Goal: Task Accomplishment & Management: Manage account settings

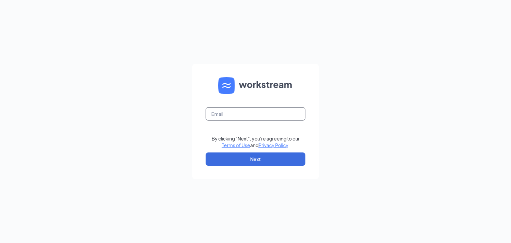
click at [235, 112] on input "text" at bounding box center [256, 113] width 100 height 13
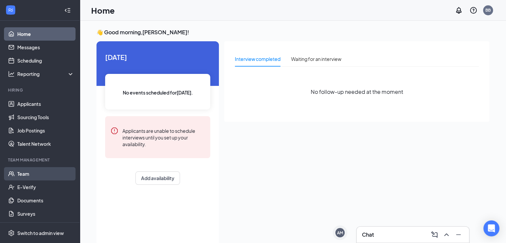
click at [29, 175] on link "Team" at bounding box center [45, 173] width 57 height 13
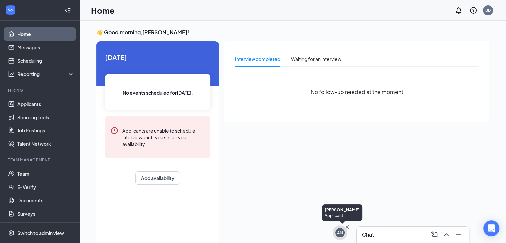
click at [340, 232] on div "AM" at bounding box center [340, 233] width 6 height 6
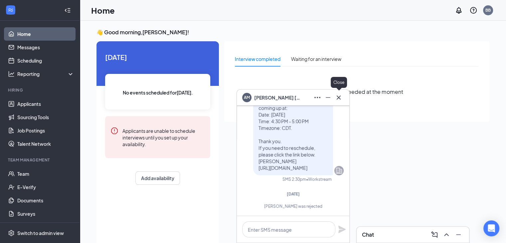
click at [339, 96] on icon "Cross" at bounding box center [339, 98] width 8 height 8
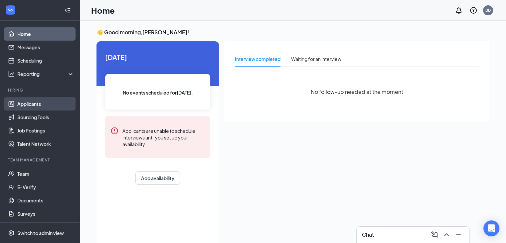
click at [42, 104] on link "Applicants" at bounding box center [45, 103] width 57 height 13
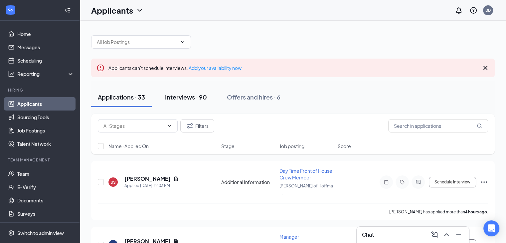
click at [195, 93] on div "Interviews · 90" at bounding box center [186, 97] width 42 height 8
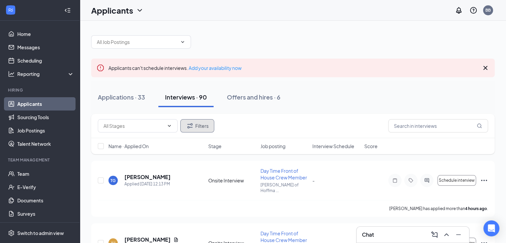
click at [199, 123] on button "Filters" at bounding box center [197, 125] width 34 height 13
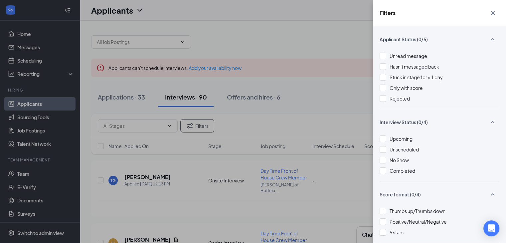
click at [493, 14] on icon "Cross" at bounding box center [493, 13] width 8 height 8
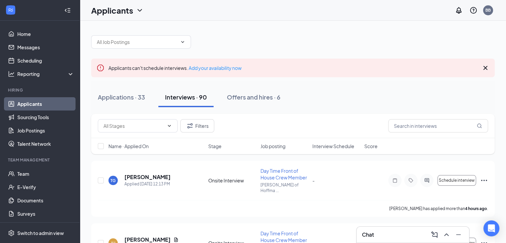
click at [373, 39] on div at bounding box center [293, 39] width 404 height 20
click at [142, 102] on button "Applications · 34" at bounding box center [121, 97] width 61 height 20
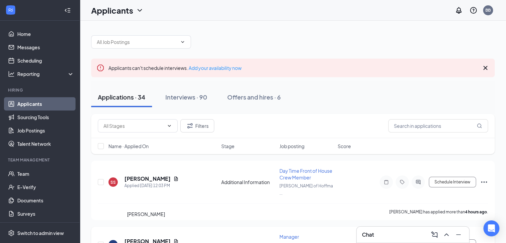
click at [156, 238] on h5 "Kendis Jernigan" at bounding box center [147, 241] width 46 height 7
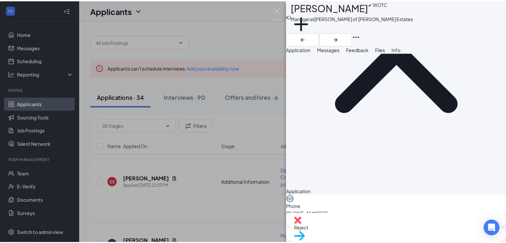
scroll to position [118, 0]
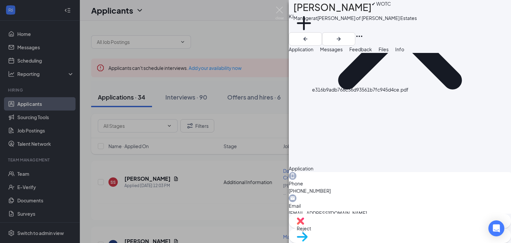
click at [279, 11] on img at bounding box center [280, 13] width 8 height 13
